Goal: Task Accomplishment & Management: Manage account settings

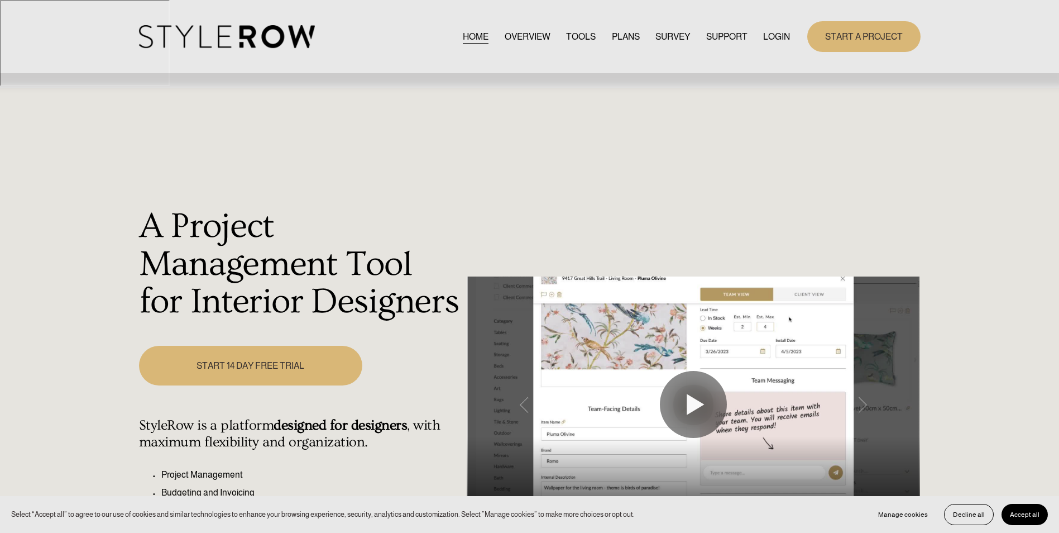
click at [768, 37] on link "LOGIN" at bounding box center [776, 36] width 27 height 15
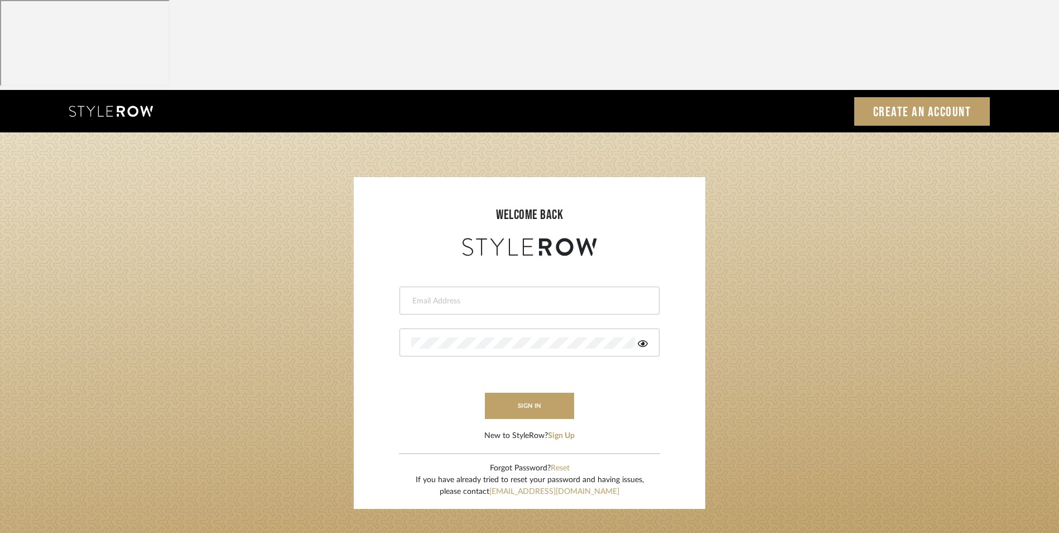
click at [539, 295] on input "email" at bounding box center [528, 300] width 234 height 11
type input "info@dmaestheticsdecor.com"
